Goal: Task Accomplishment & Management: Manage account settings

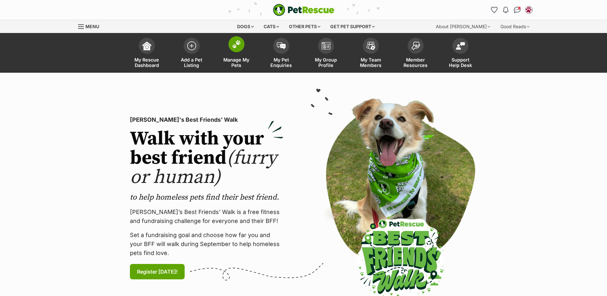
click at [245, 51] on link "Manage My Pets" at bounding box center [236, 54] width 45 height 38
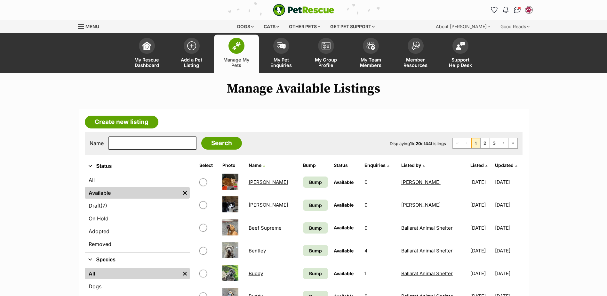
click at [237, 47] on img at bounding box center [236, 46] width 9 height 8
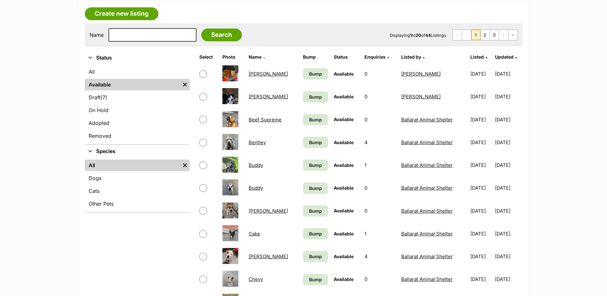
scroll to position [192, 0]
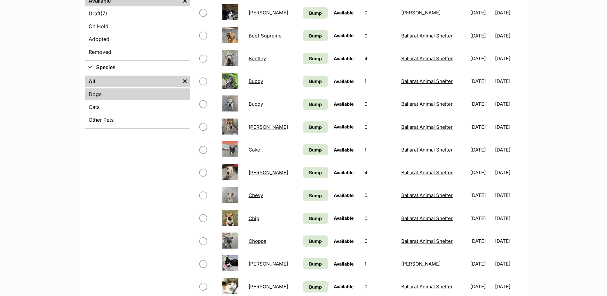
click at [106, 95] on link "Dogs" at bounding box center [137, 94] width 105 height 12
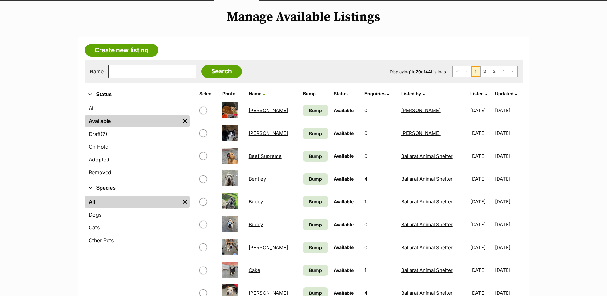
scroll to position [0, 0]
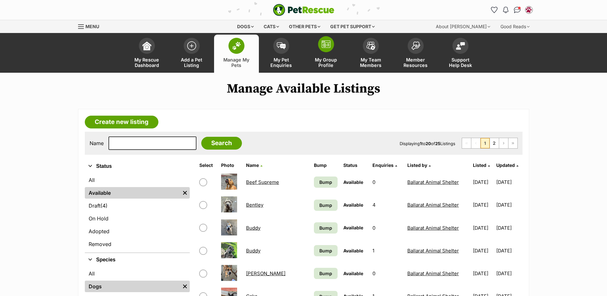
click at [331, 47] on span at bounding box center [326, 44] width 16 height 16
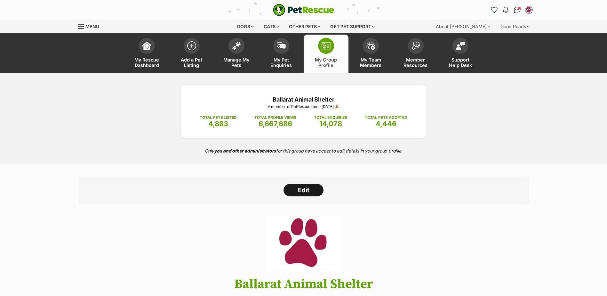
click at [313, 193] on link "Edit" at bounding box center [304, 190] width 40 height 13
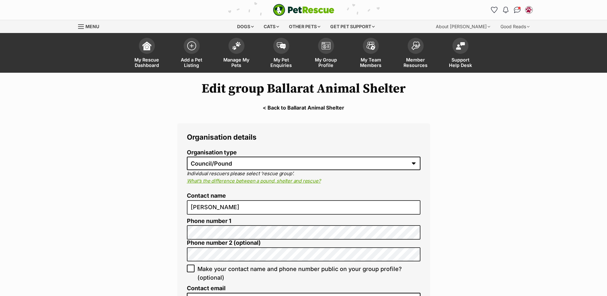
select select "pound"
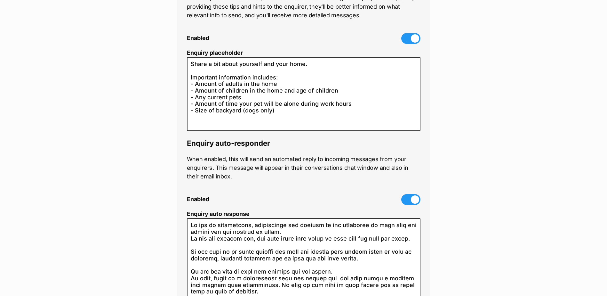
scroll to position [1857, 0]
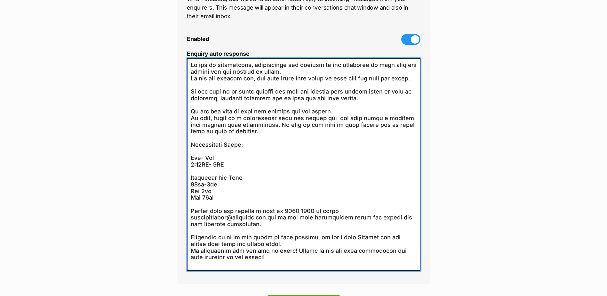
click at [270, 119] on textarea "Enquiry auto response" at bounding box center [304, 164] width 234 height 213
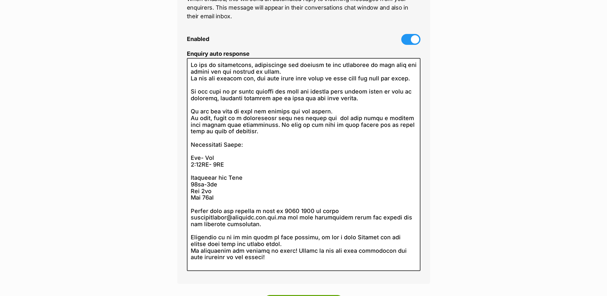
drag, startPoint x: 461, startPoint y: 154, endPoint x: 467, endPoint y: 144, distance: 12.0
